Goal: Information Seeking & Learning: Learn about a topic

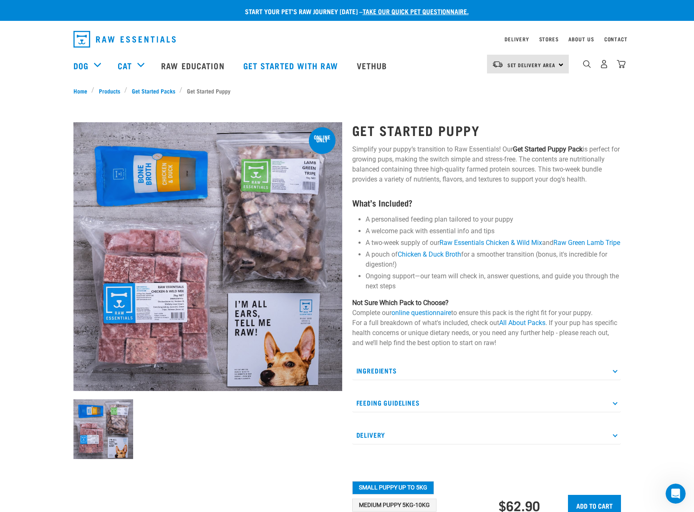
click at [393, 372] on p "Ingredients" at bounding box center [486, 370] width 269 height 19
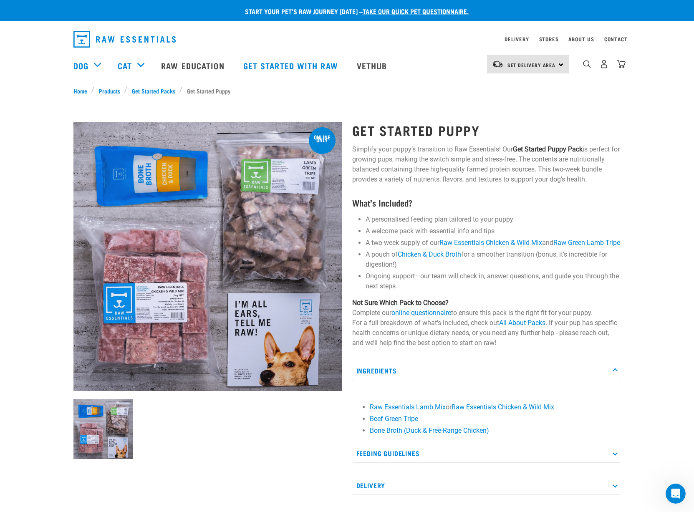
scroll to position [63, 0]
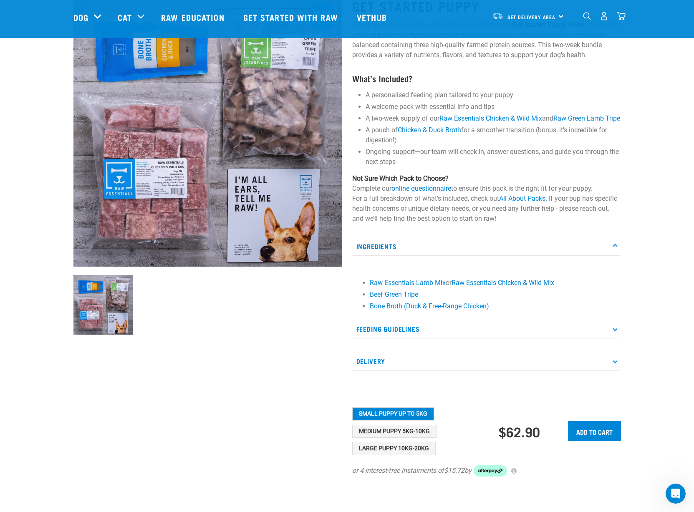
click at [388, 338] on p "Feeding Guidelines" at bounding box center [486, 329] width 269 height 19
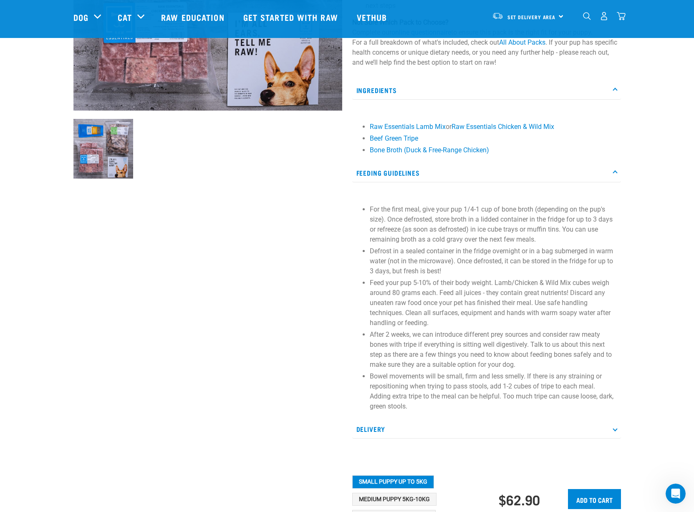
scroll to position [300, 0]
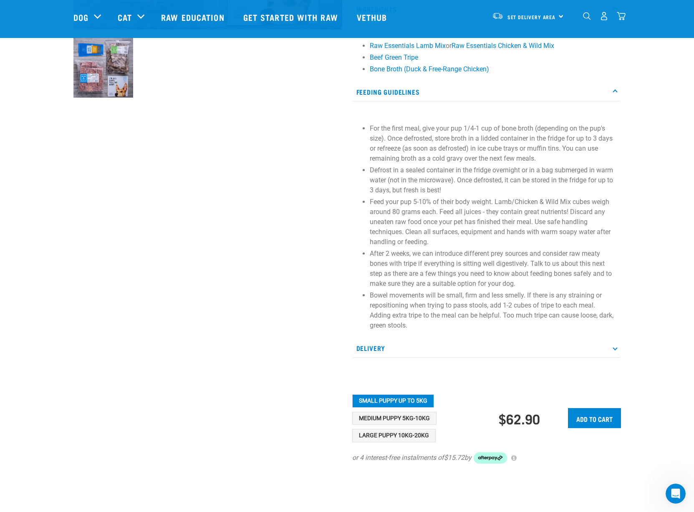
click at [388, 438] on div "Small Puppy up to 5kg Medium Puppy 5kg-10kg Large Puppy 10kg-20kg" at bounding box center [425, 418] width 147 height 48
click at [386, 442] on button "Large Puppy 10kg-20kg" at bounding box center [393, 435] width 83 height 13
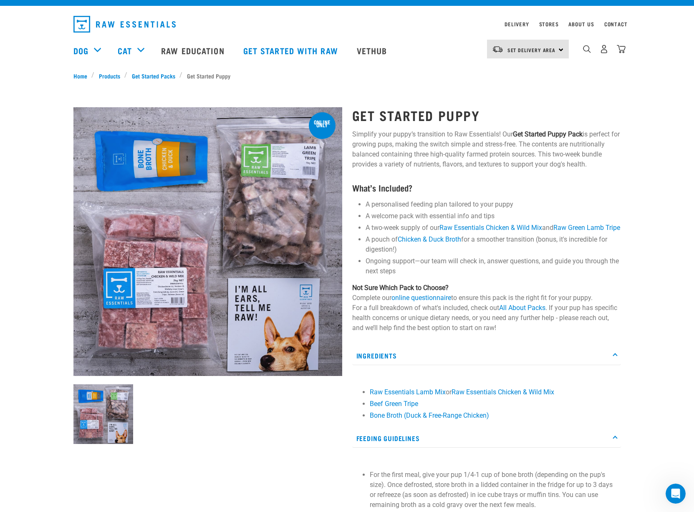
scroll to position [0, 0]
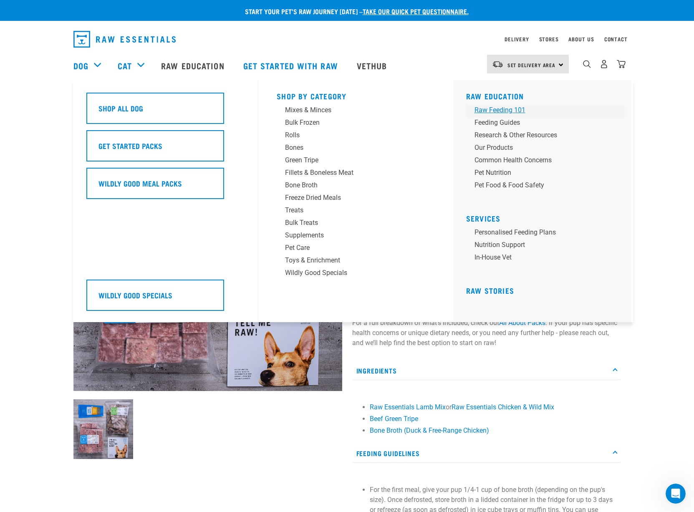
click at [490, 114] on div "Raw Feeding 101" at bounding box center [539, 110] width 130 height 10
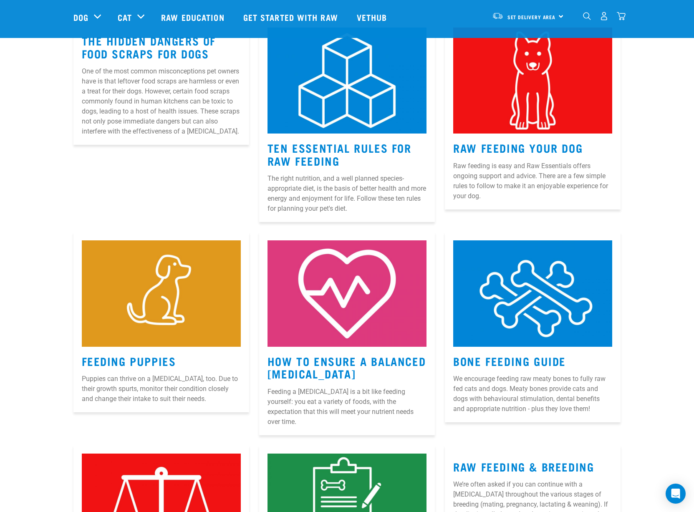
scroll to position [121, 0]
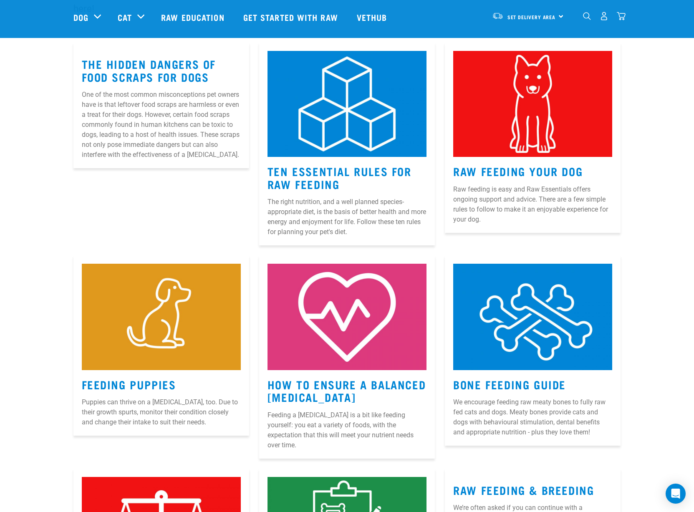
click at [370, 154] on img at bounding box center [346, 104] width 159 height 106
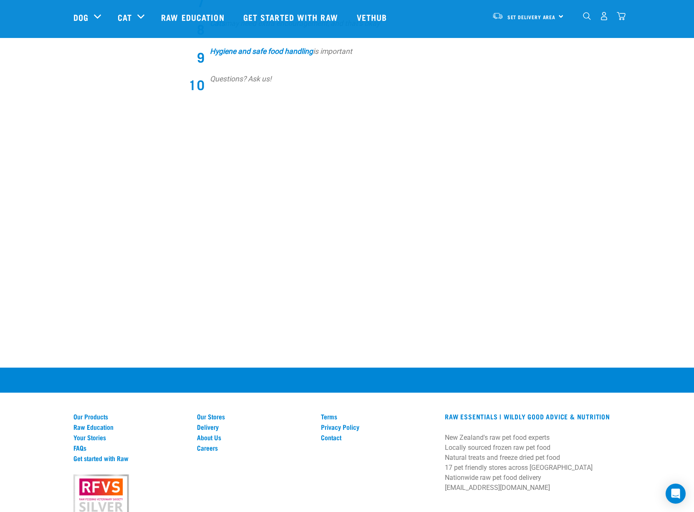
scroll to position [101, 0]
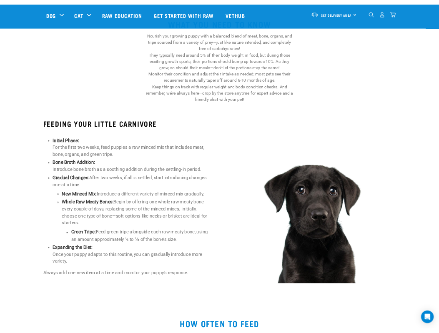
scroll to position [316, 0]
